Goal: Task Accomplishment & Management: Use online tool/utility

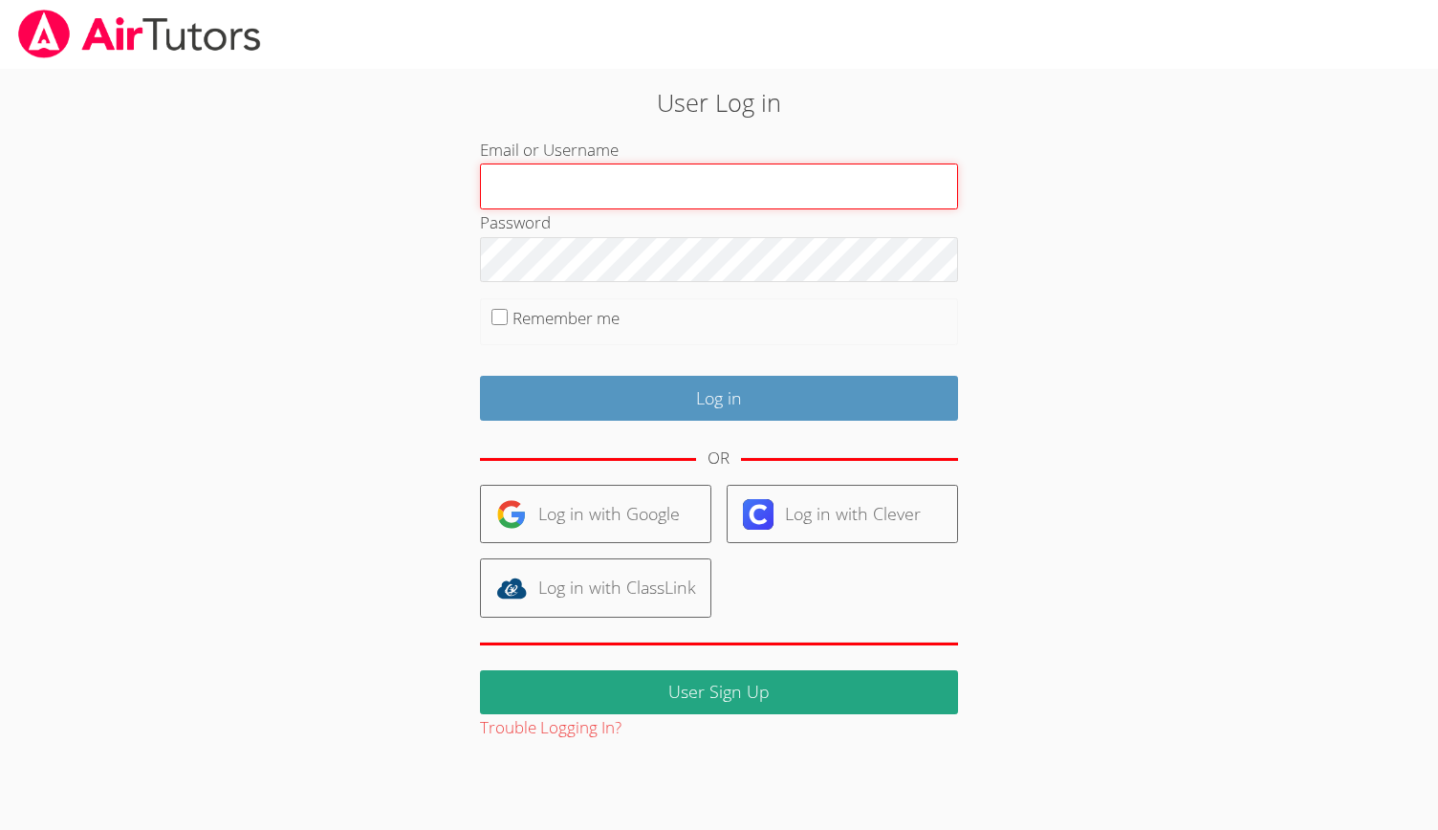
type input "Musay"
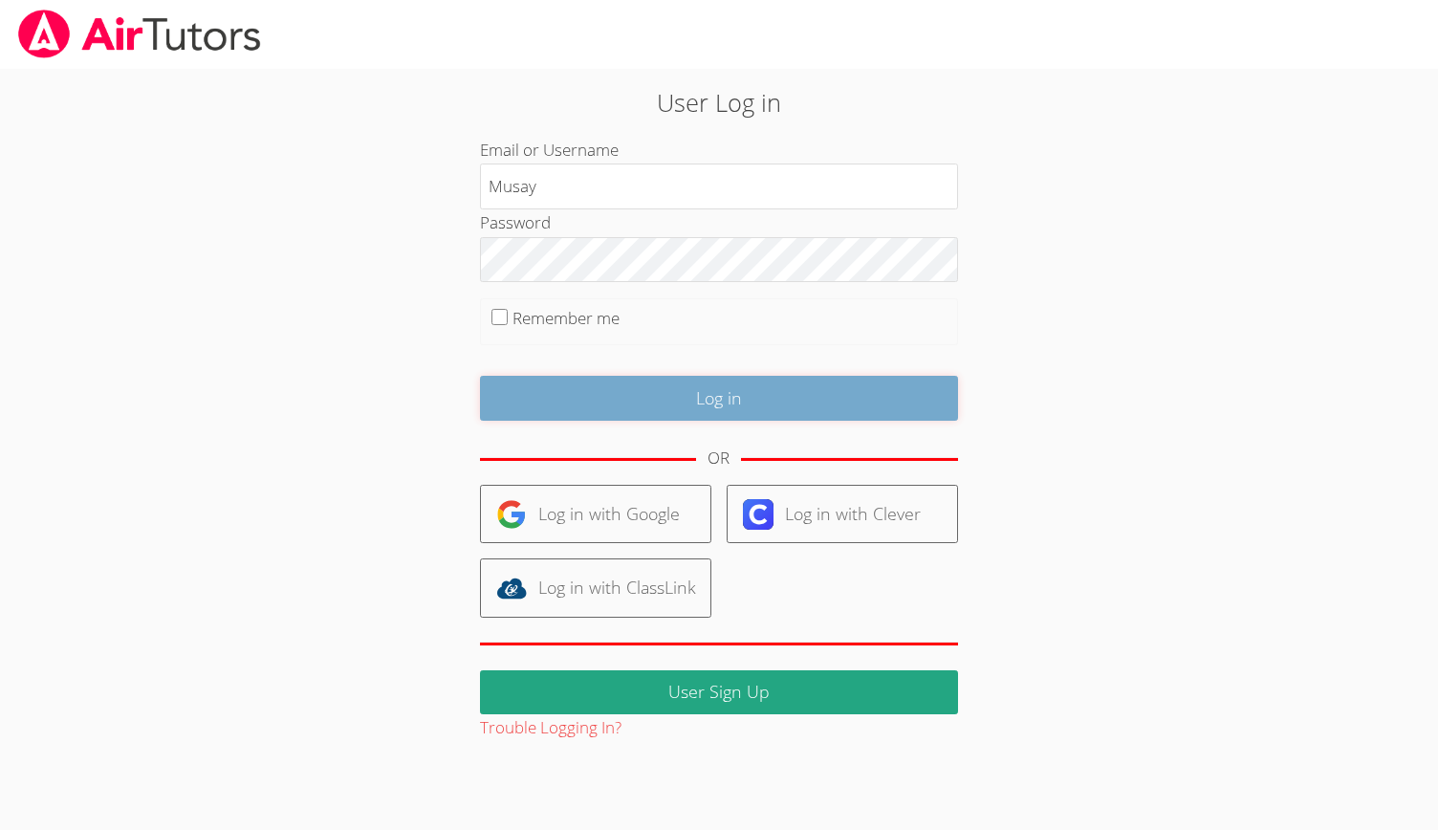
click at [687, 404] on input "Log in" at bounding box center [719, 398] width 478 height 45
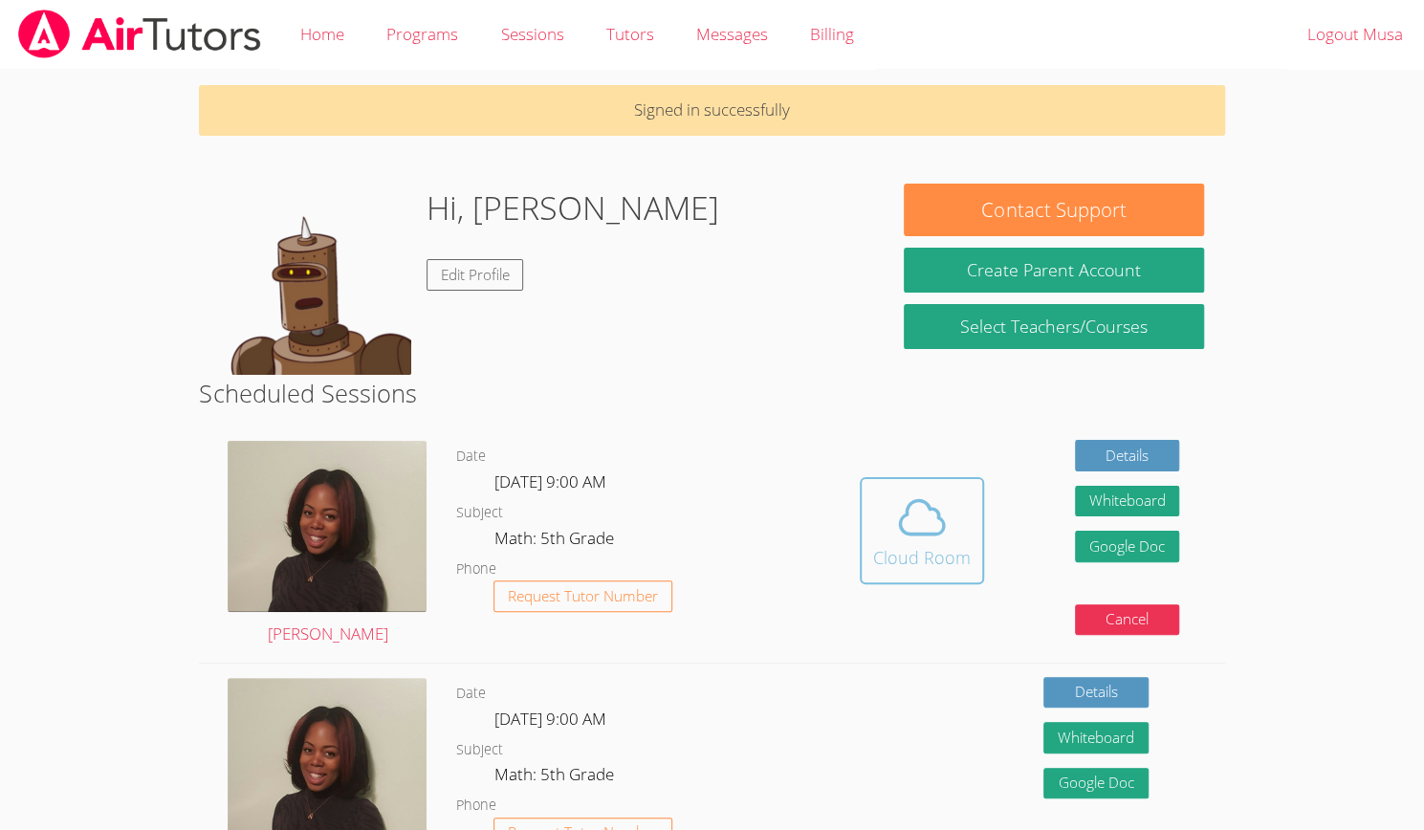
click at [932, 540] on icon at bounding box center [922, 517] width 54 height 54
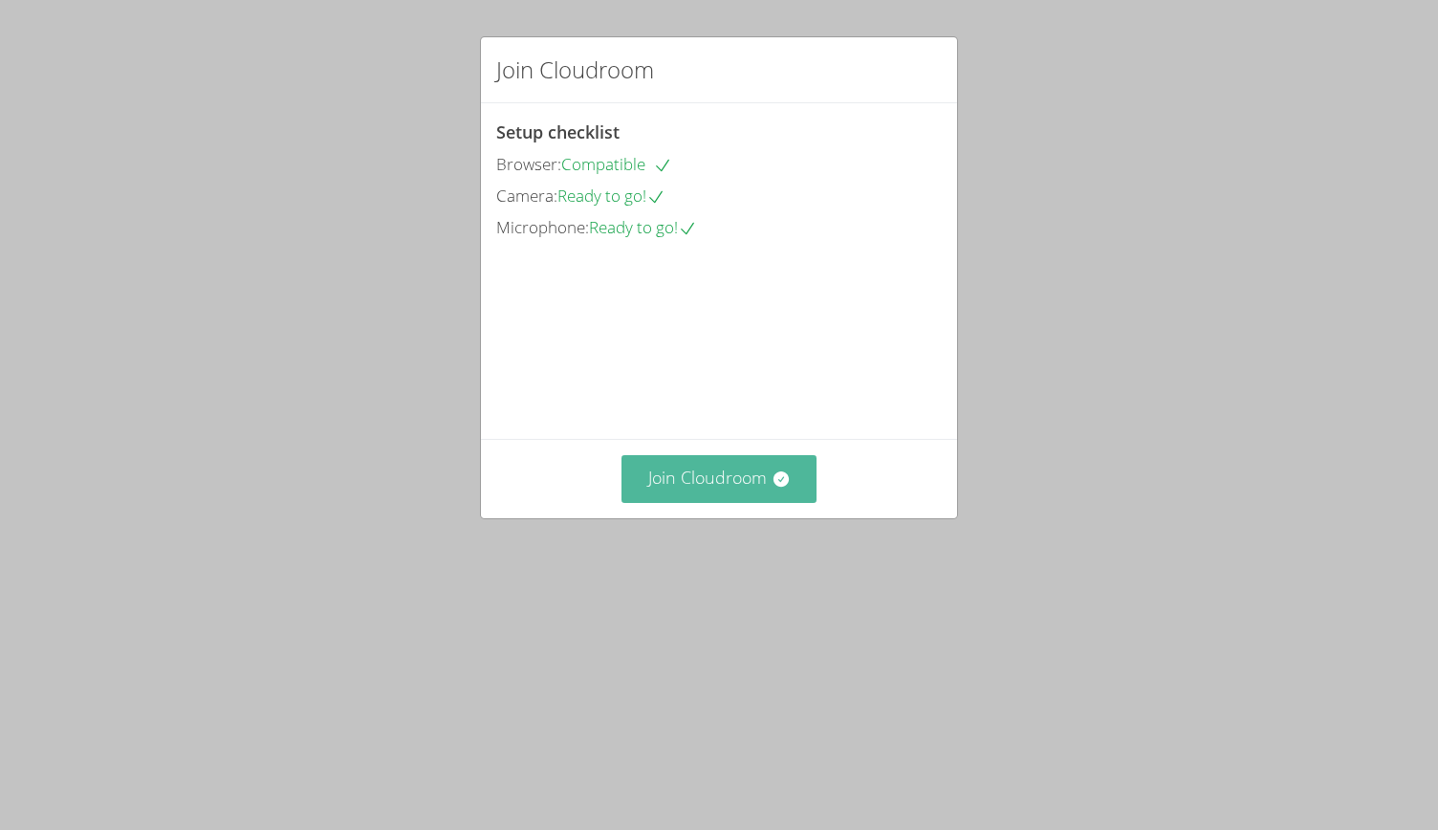
click at [748, 502] on button "Join Cloudroom" at bounding box center [719, 478] width 196 height 47
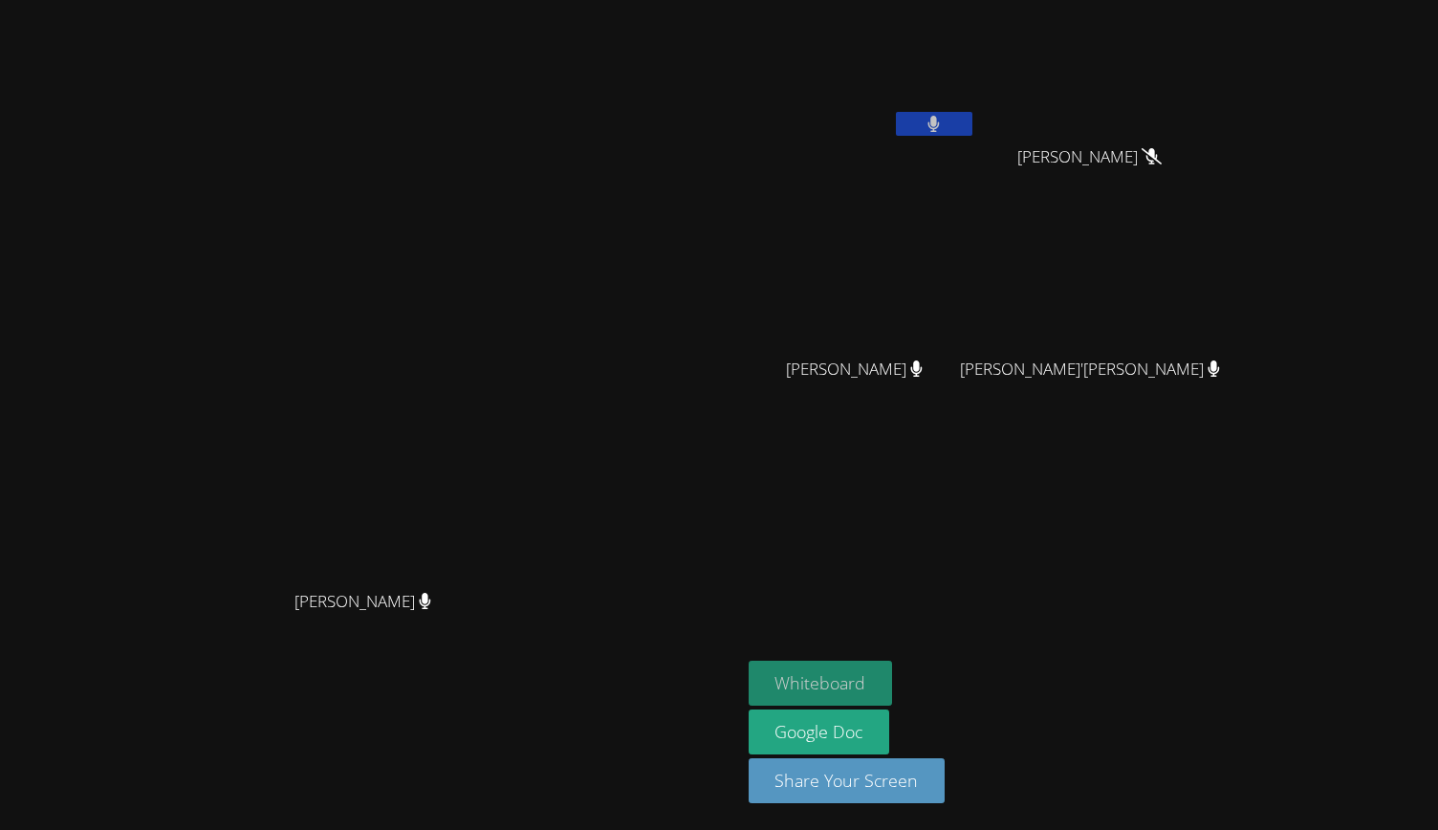
click at [893, 691] on button "Whiteboard" at bounding box center [821, 683] width 144 height 45
click at [972, 121] on button at bounding box center [934, 124] width 76 height 24
click at [976, 106] on video at bounding box center [863, 72] width 228 height 128
click at [976, 108] on video at bounding box center [863, 72] width 228 height 128
click at [972, 133] on button at bounding box center [934, 124] width 76 height 24
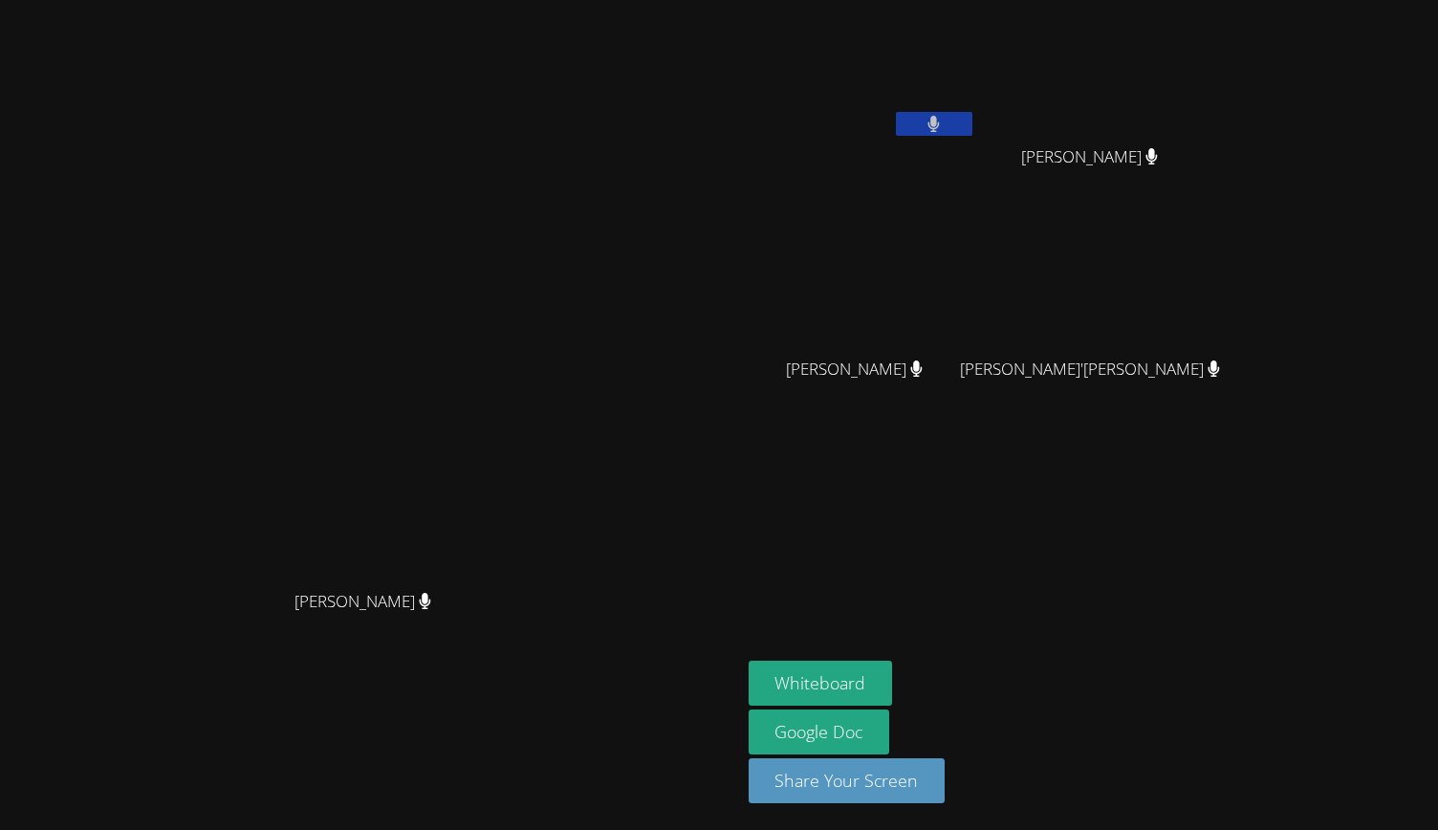
click at [940, 117] on icon at bounding box center [933, 124] width 12 height 16
click at [944, 121] on icon at bounding box center [934, 124] width 20 height 16
click at [972, 122] on button at bounding box center [934, 124] width 76 height 24
click at [944, 121] on icon at bounding box center [934, 124] width 20 height 16
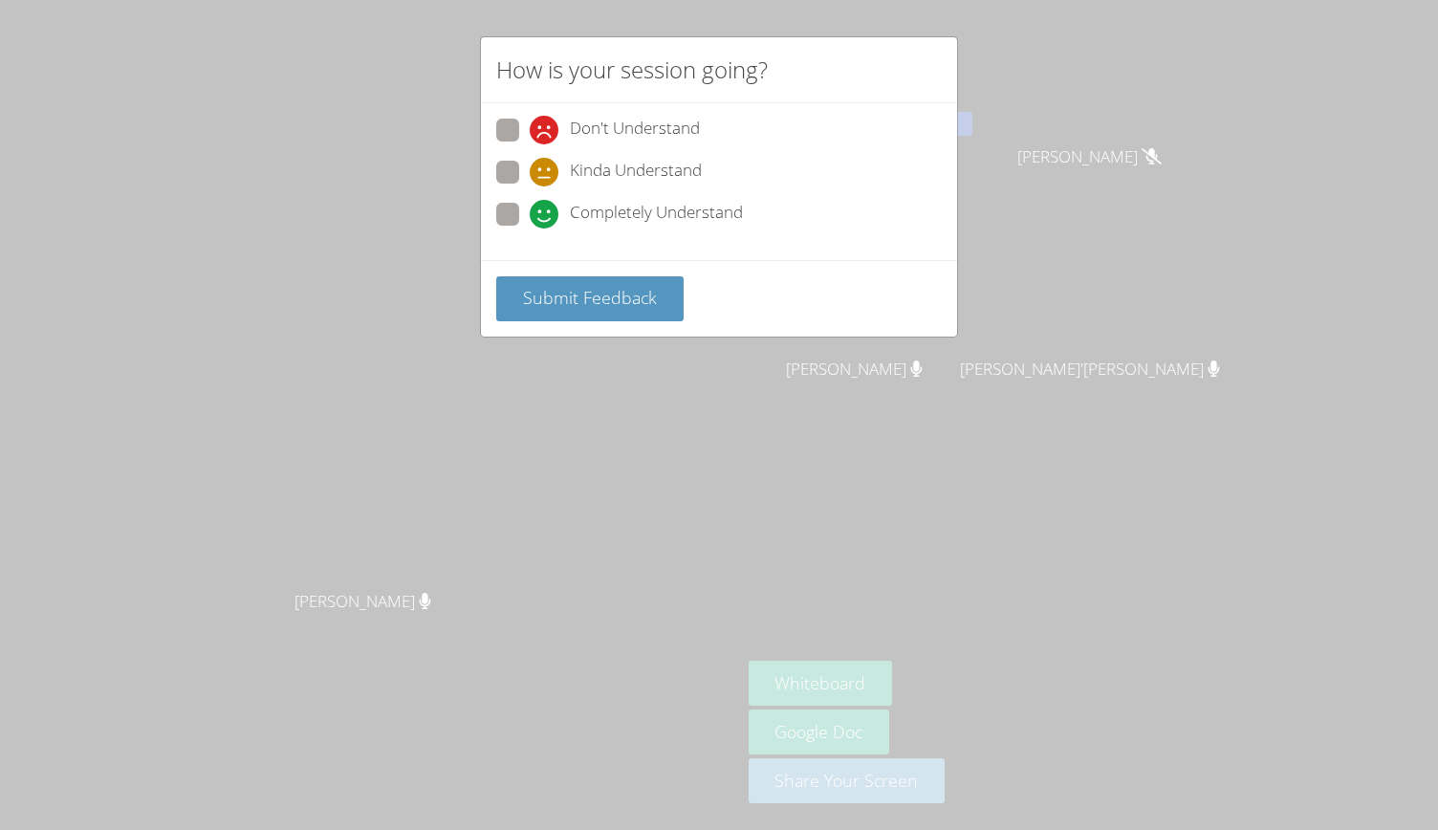
click at [627, 212] on span "Completely Understand" at bounding box center [656, 214] width 173 height 29
click at [546, 212] on input "Completely Understand" at bounding box center [538, 211] width 16 height 16
radio input "true"
click at [648, 297] on span "Submit Feedback" at bounding box center [590, 297] width 134 height 23
